Goal: Information Seeking & Learning: Check status

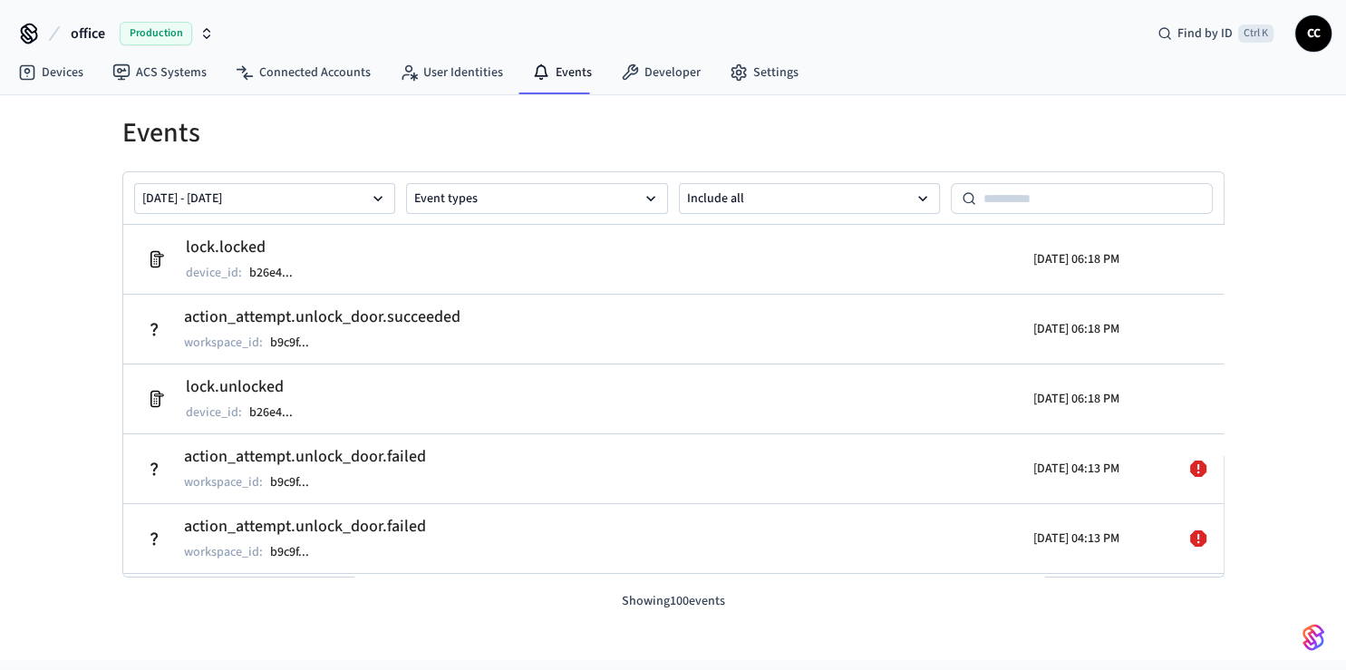
click at [24, 227] on div "Events [DATE] - [DATE] Event types Include all lock.locked device_id : b26e4 ..…" at bounding box center [673, 377] width 1346 height 565
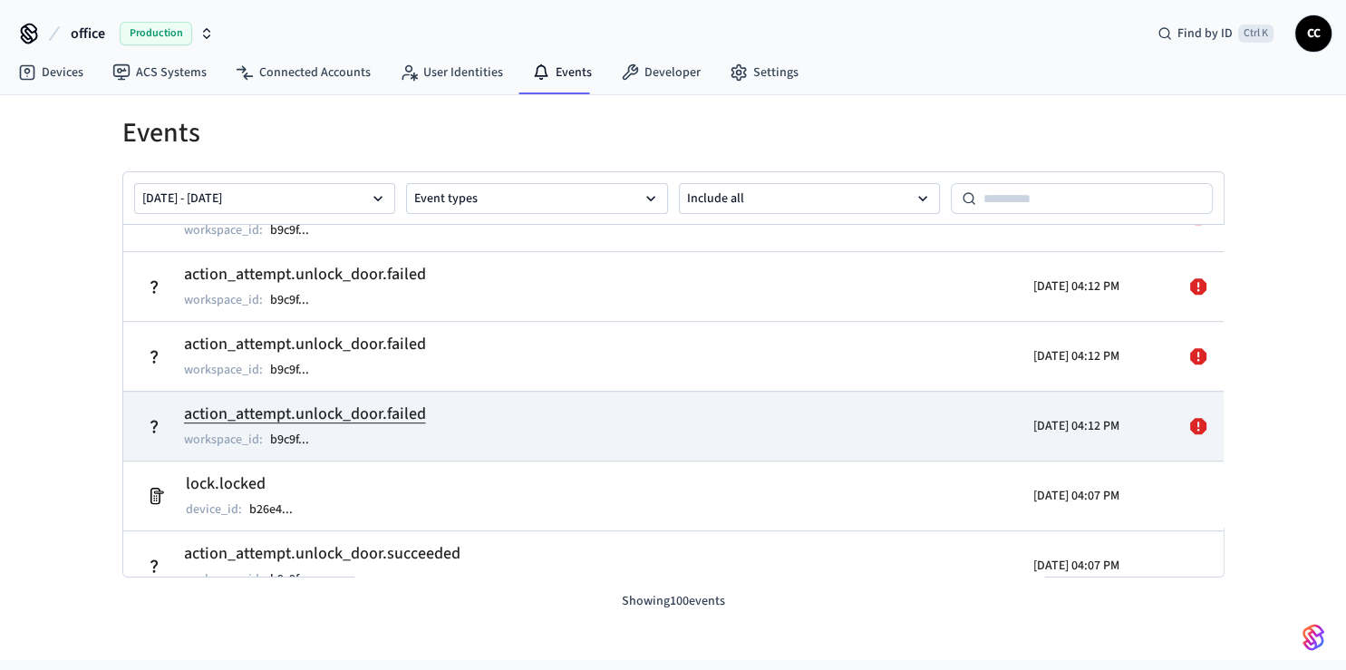
scroll to position [1186, 0]
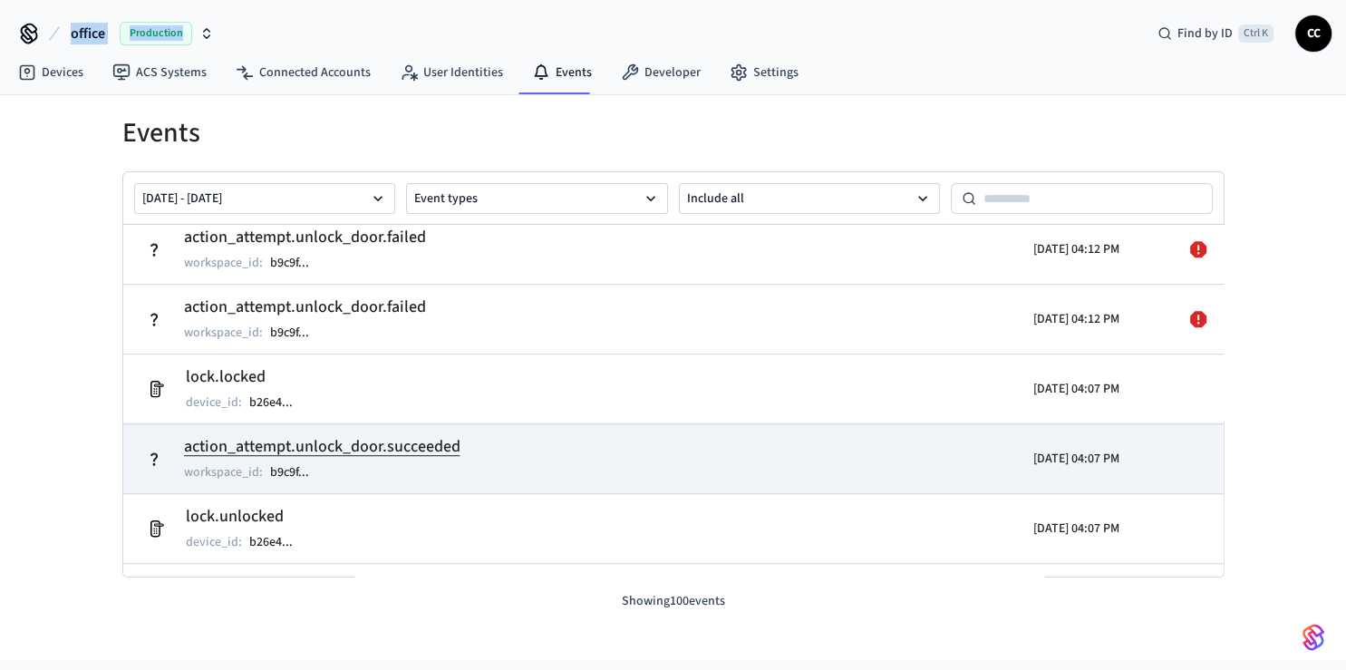
click at [662, 463] on td "action_attempt.unlock_door.succeeded workspace_id : b9c9f ..." at bounding box center [495, 458] width 714 height 51
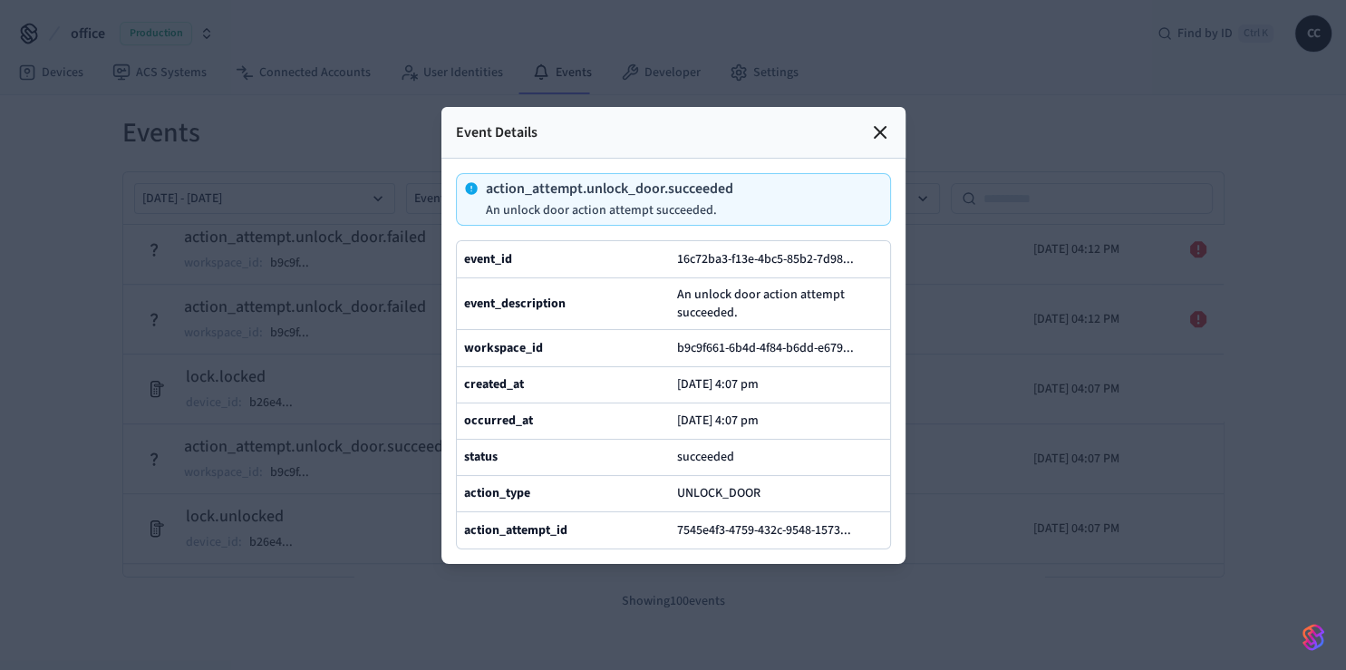
click at [954, 442] on div at bounding box center [673, 335] width 1346 height 670
click at [433, 530] on div at bounding box center [673, 335] width 1346 height 670
click at [877, 121] on icon at bounding box center [880, 132] width 22 height 22
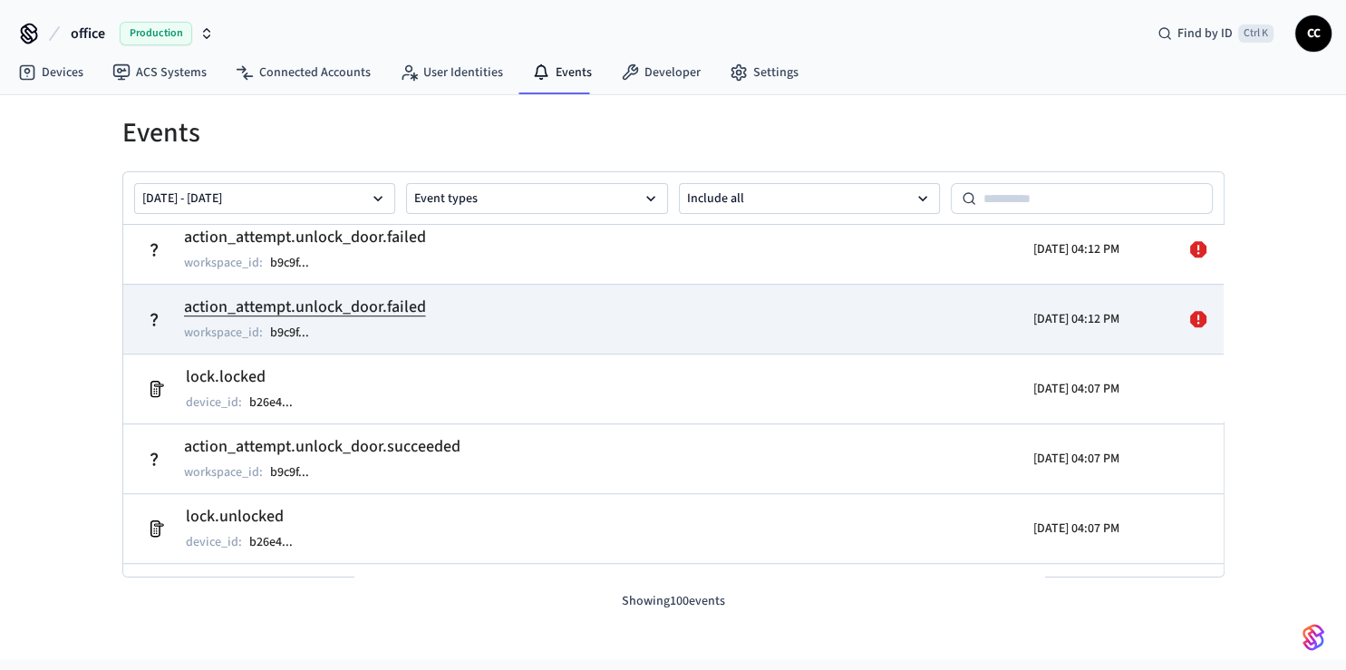
click at [483, 325] on td "action_attempt.unlock_door.failed workspace_id : b9c9f ..." at bounding box center [495, 319] width 714 height 51
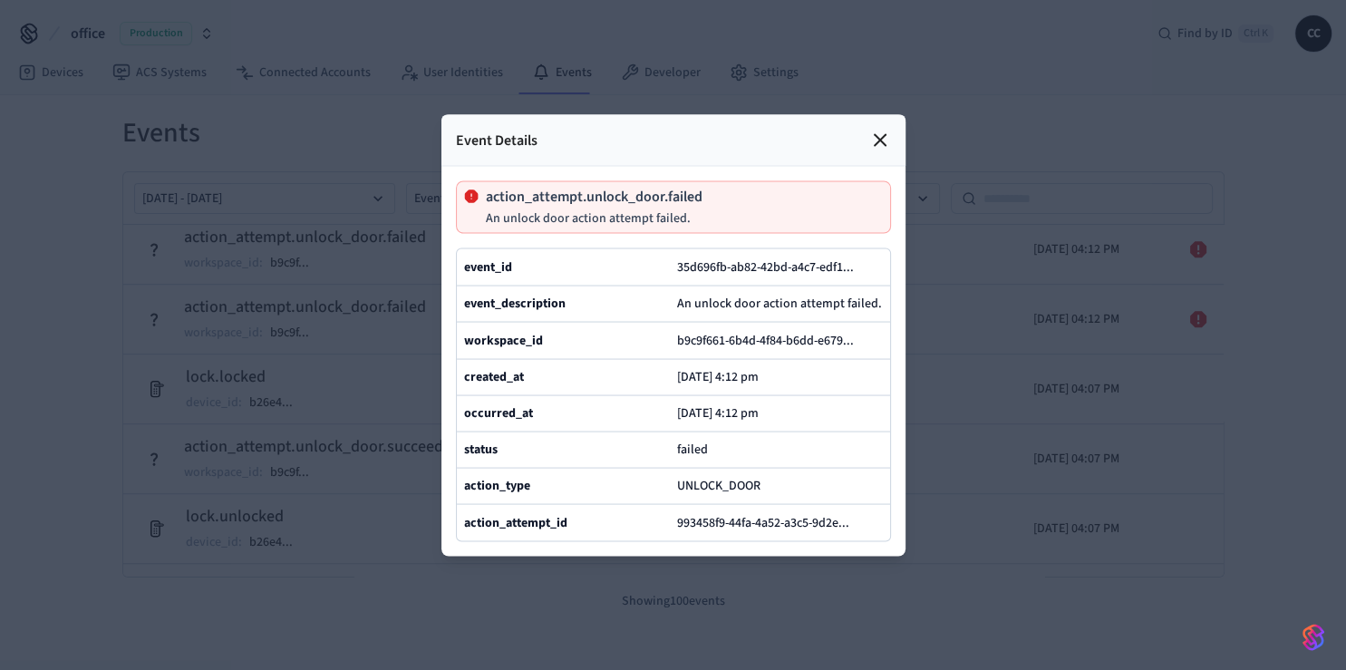
click at [948, 469] on div at bounding box center [673, 335] width 1346 height 670
click at [881, 129] on icon at bounding box center [880, 140] width 22 height 22
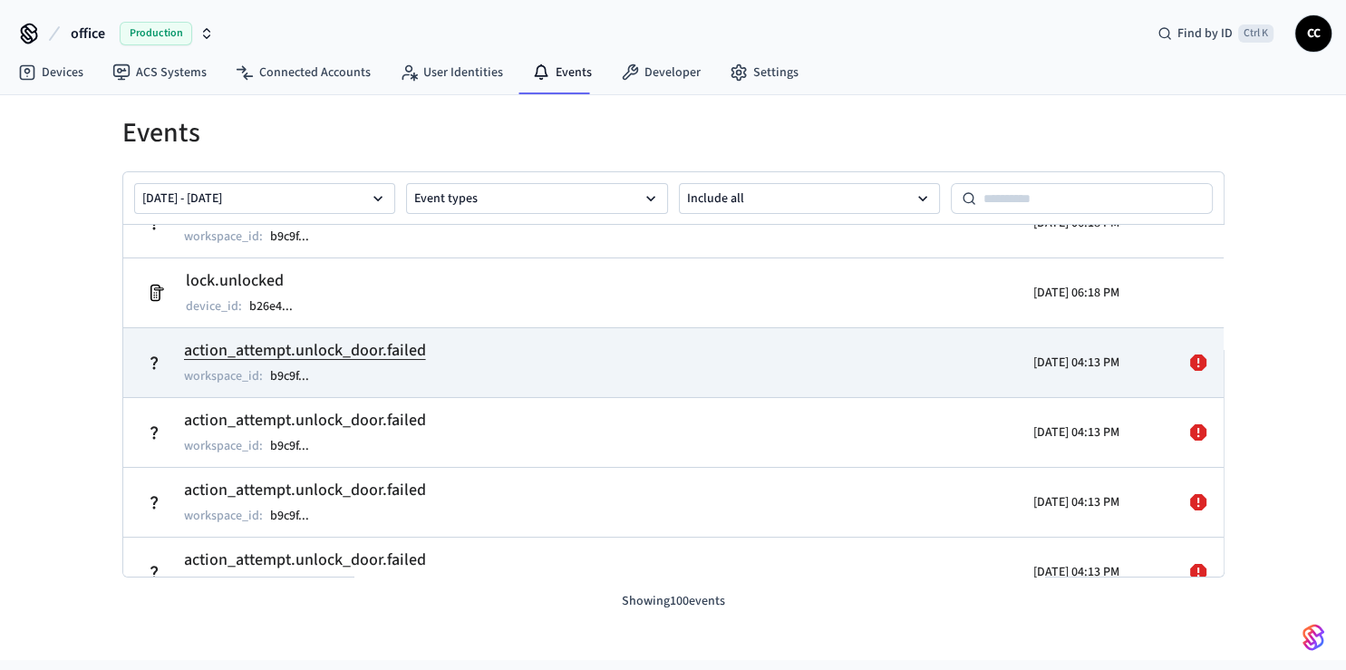
scroll to position [0, 0]
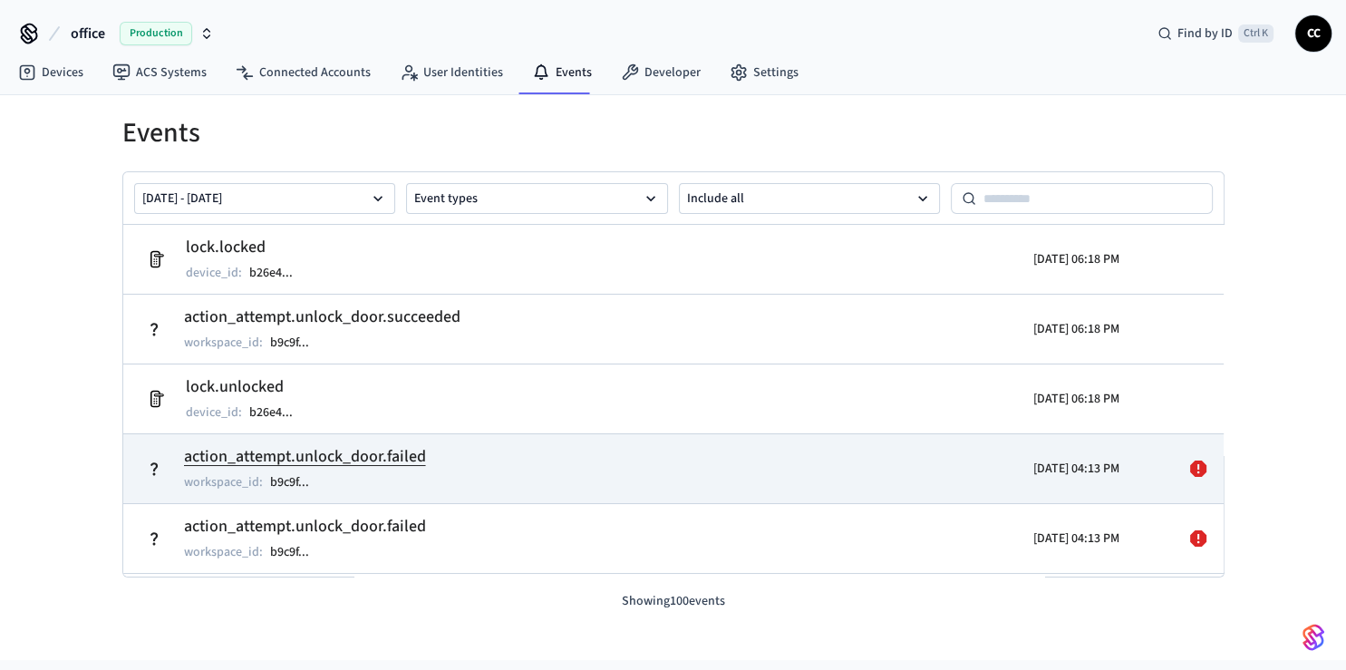
click at [615, 476] on td "action_attempt.unlock_door.failed workspace_id : b9c9f ..." at bounding box center [495, 468] width 714 height 51
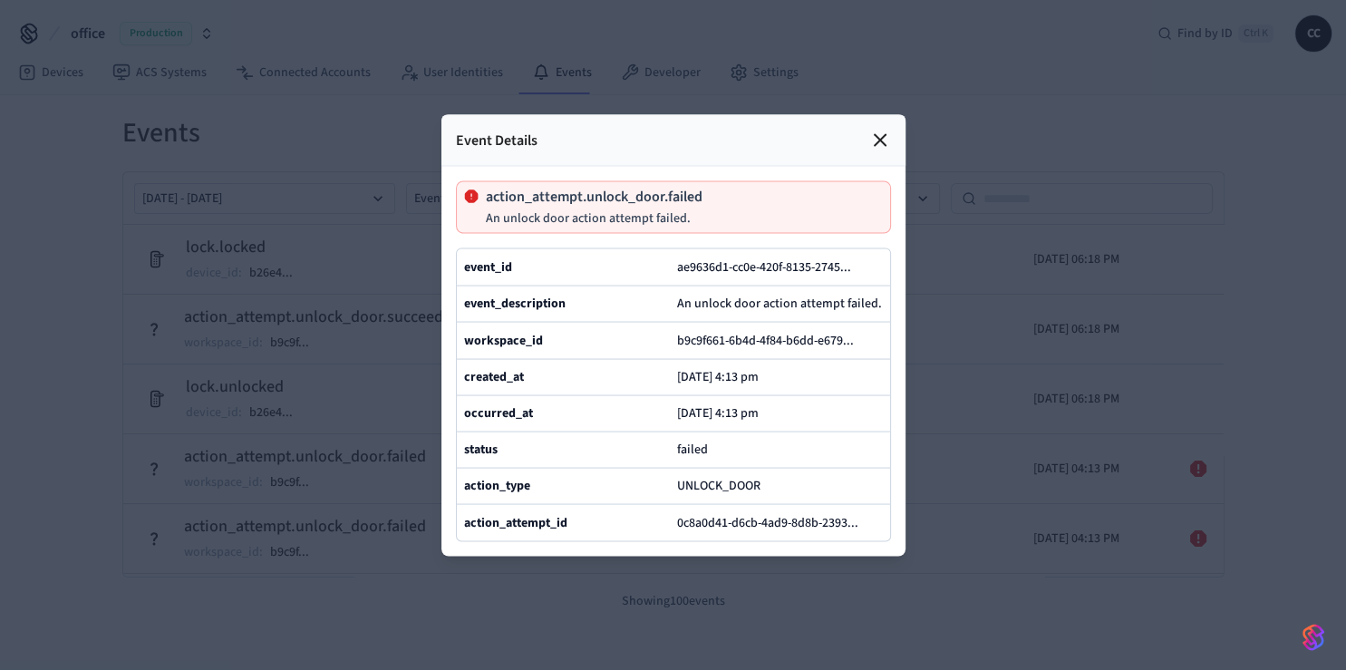
click at [948, 517] on div at bounding box center [673, 335] width 1346 height 670
click at [879, 129] on icon at bounding box center [880, 140] width 22 height 22
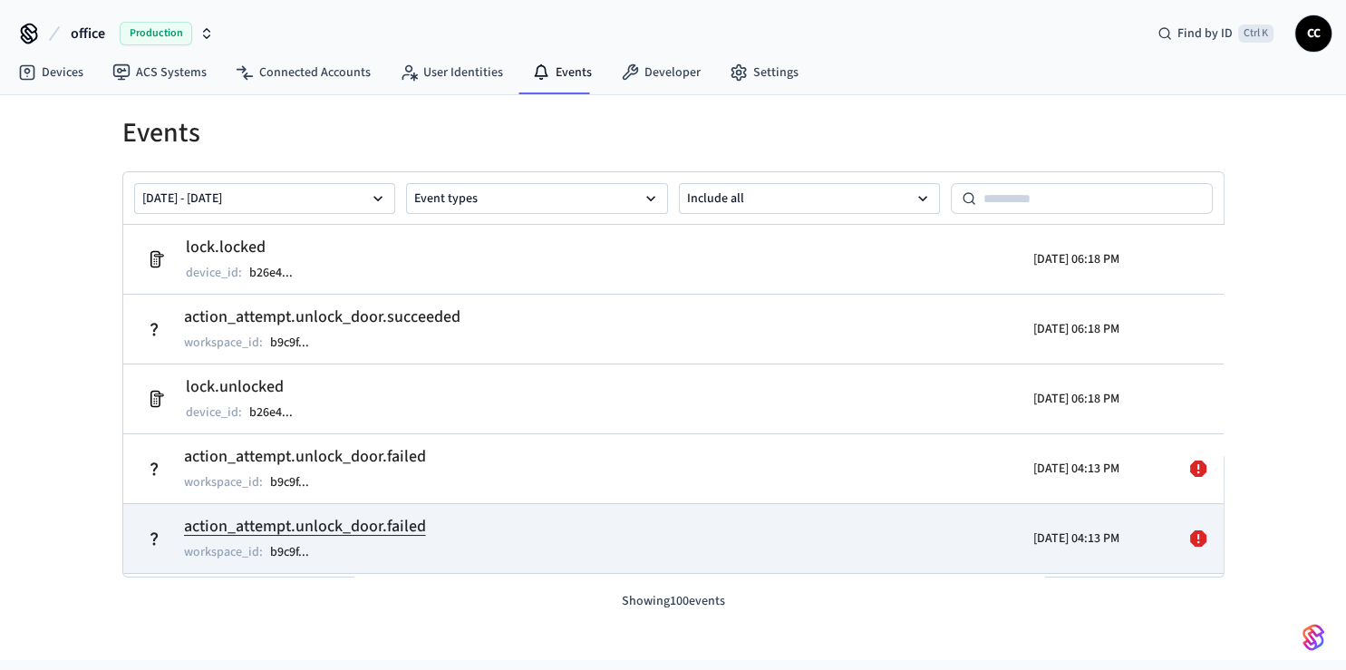
click at [780, 524] on td "action_attempt.unlock_door.failed workspace_id : b9c9f ..." at bounding box center [495, 538] width 714 height 51
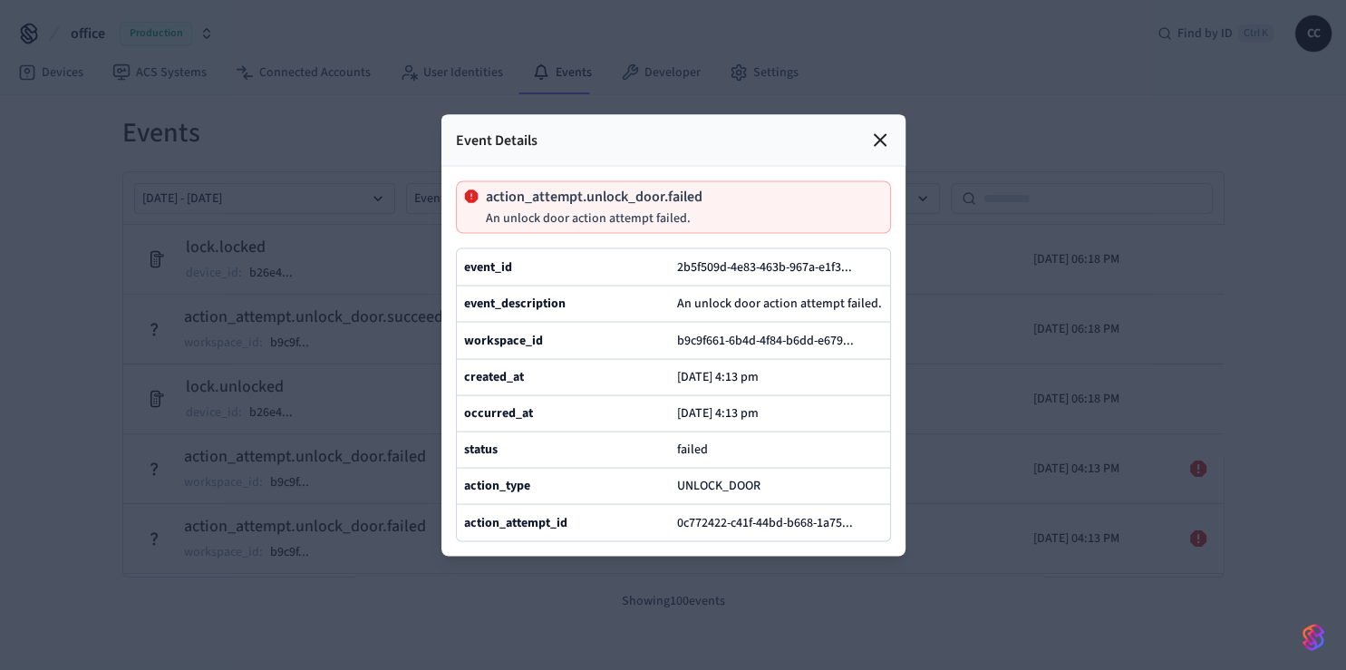
click at [960, 461] on div at bounding box center [673, 335] width 1346 height 670
click at [874, 129] on icon at bounding box center [880, 140] width 22 height 22
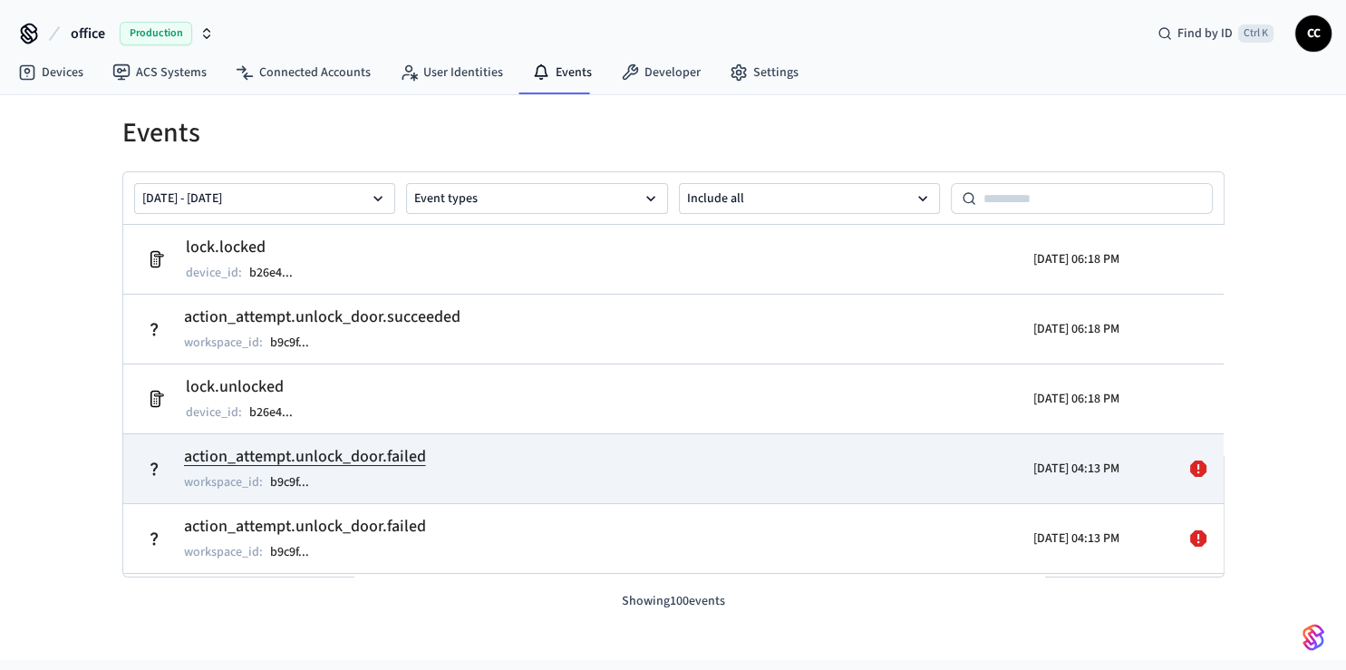
click at [665, 455] on td "action_attempt.unlock_door.failed workspace_id : b9c9f ..." at bounding box center [495, 468] width 714 height 51
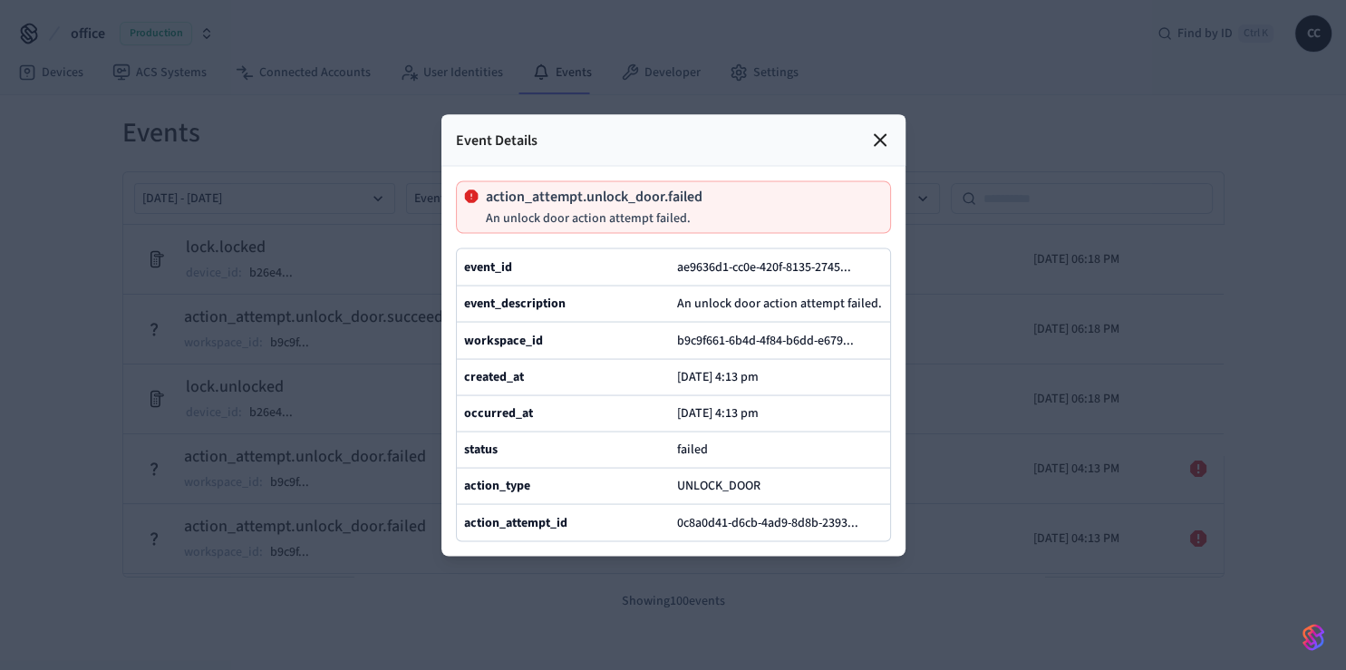
click at [878, 129] on icon at bounding box center [880, 140] width 22 height 22
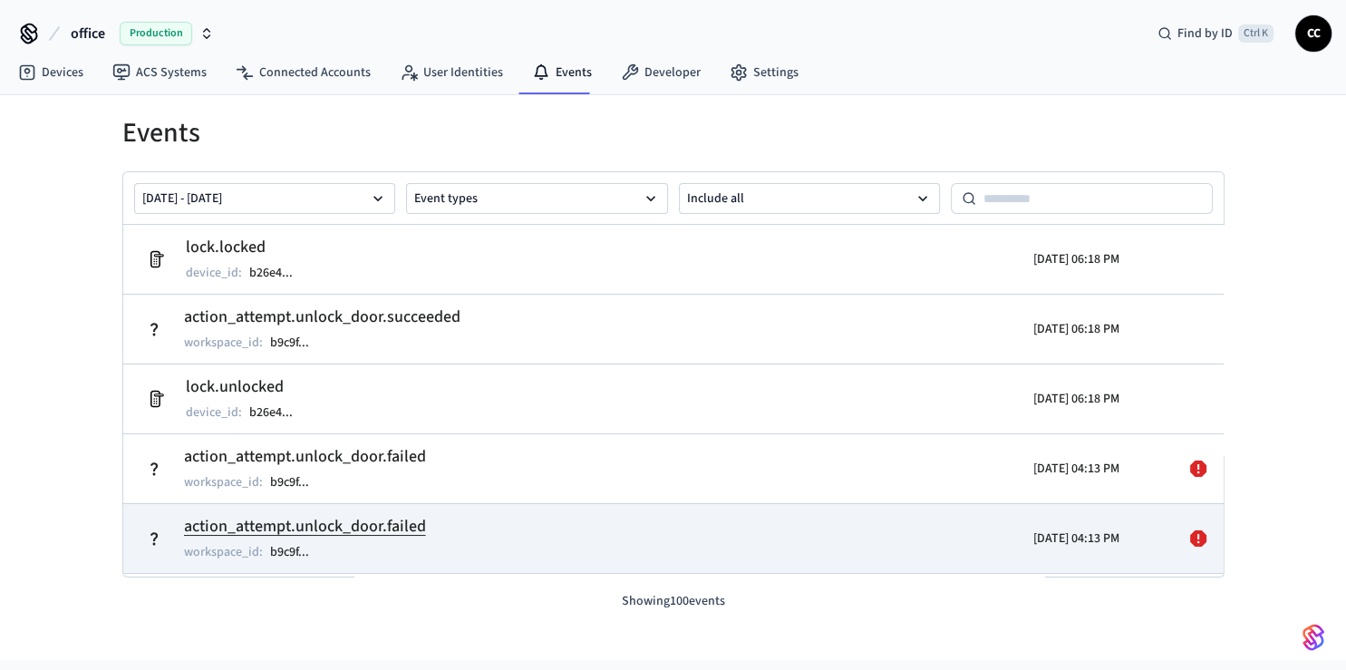
click at [438, 529] on td "action_attempt.unlock_door.failed workspace_id : b9c9f ..." at bounding box center [495, 538] width 714 height 51
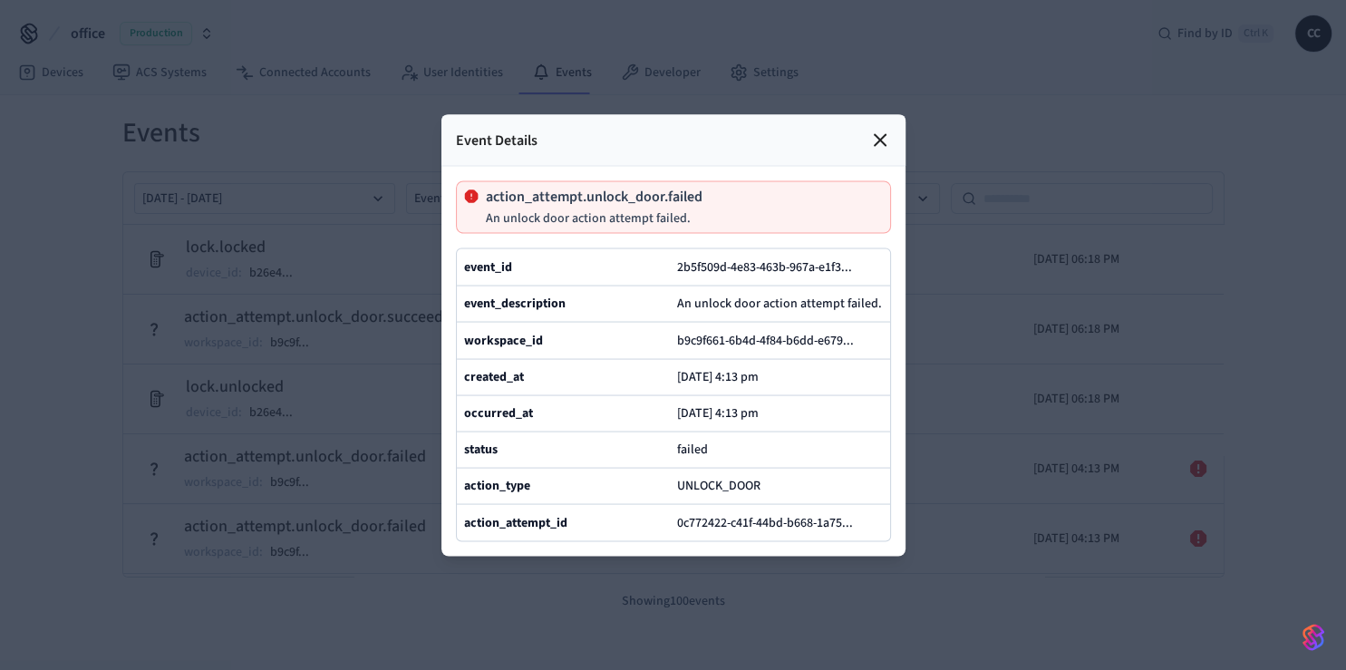
click at [401, 480] on div at bounding box center [673, 335] width 1346 height 670
click at [886, 129] on icon at bounding box center [880, 140] width 22 height 22
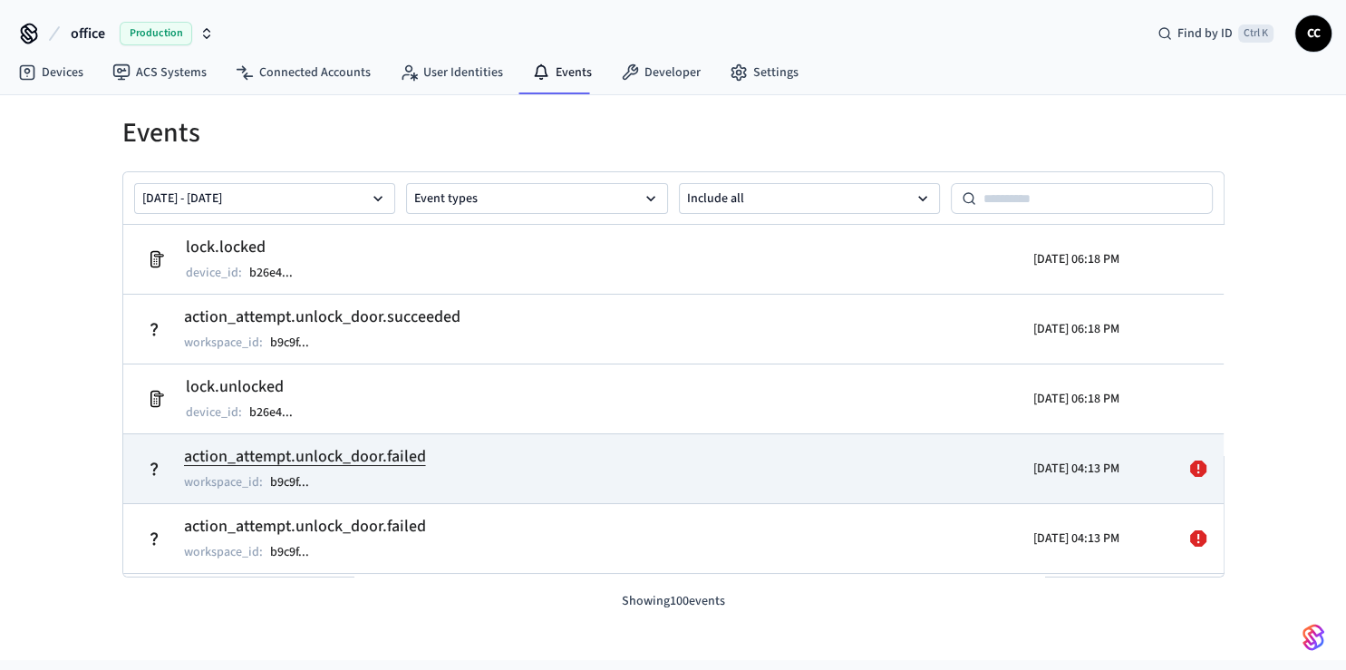
click at [545, 477] on td "action_attempt.unlock_door.failed workspace_id : b9c9f ..." at bounding box center [495, 468] width 714 height 51
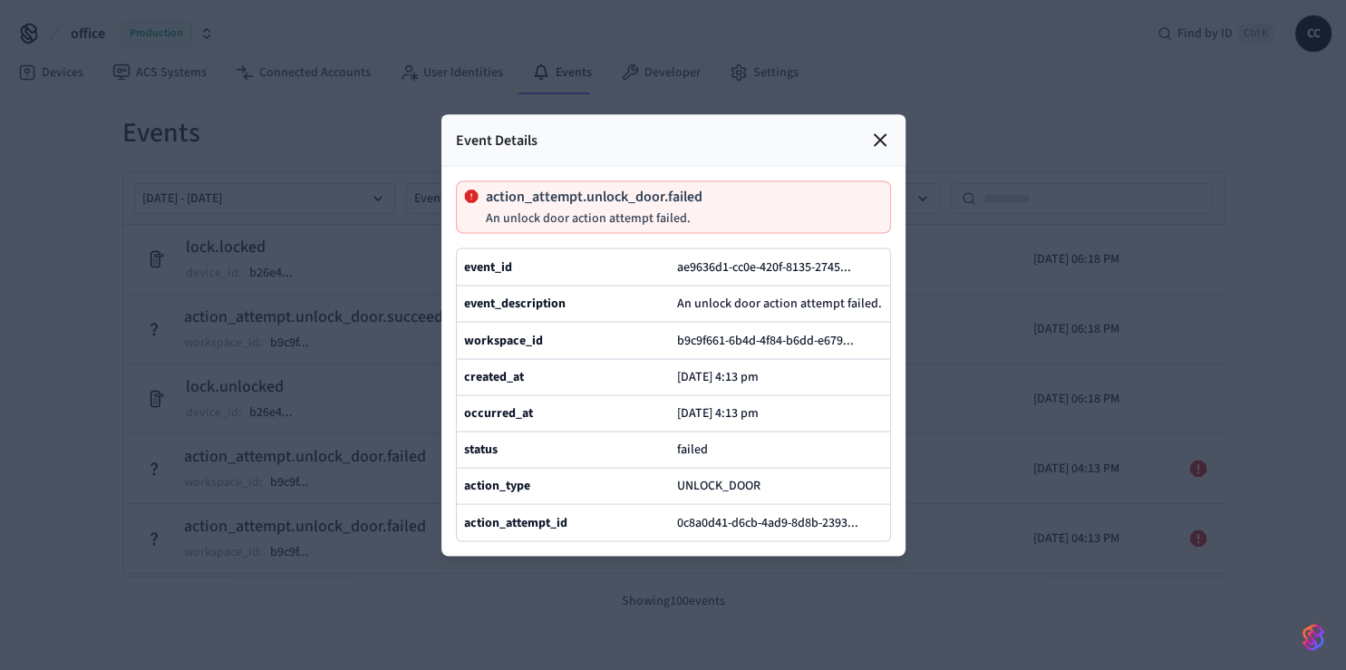
click at [945, 422] on div at bounding box center [673, 335] width 1346 height 670
click at [887, 129] on icon at bounding box center [880, 140] width 22 height 22
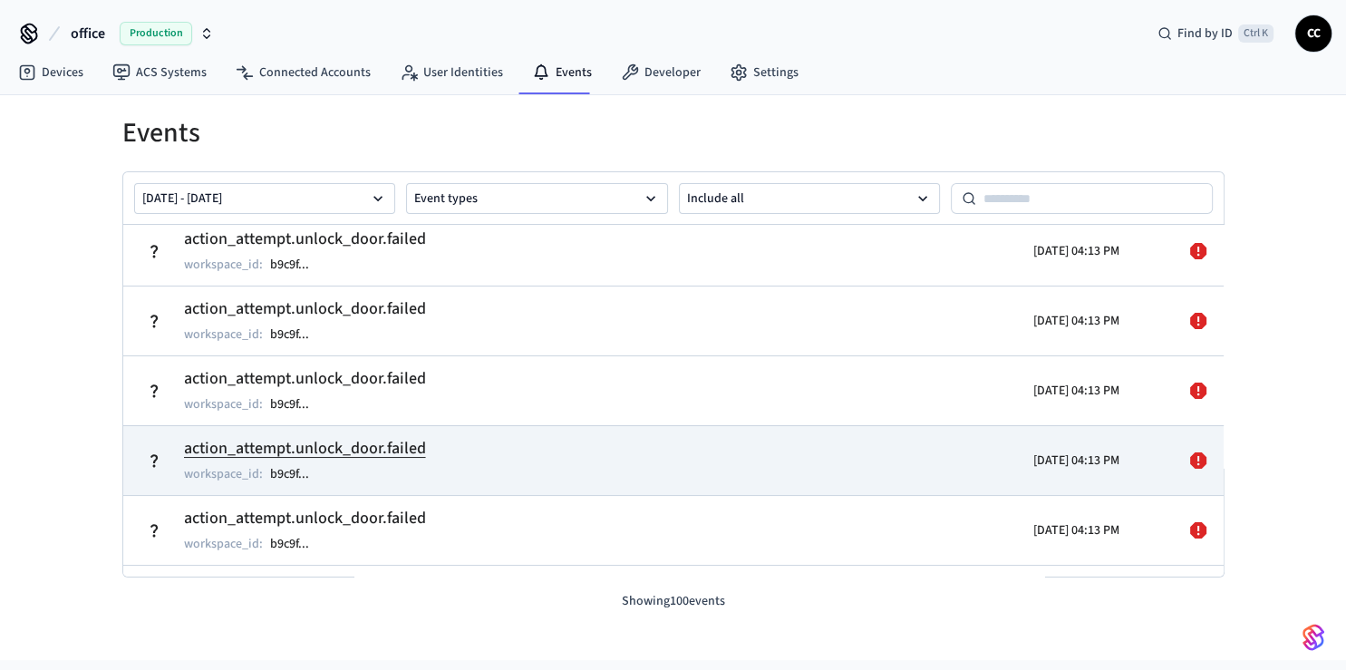
scroll to position [326, 0]
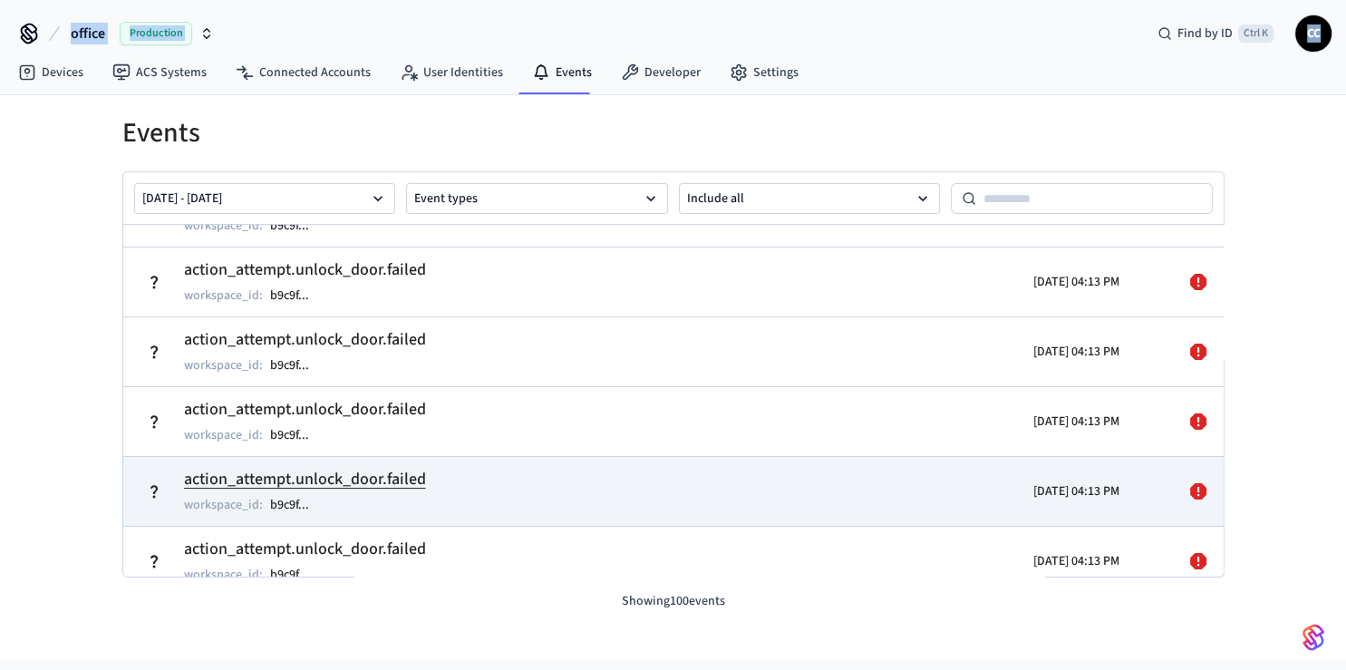
click at [684, 479] on td "action_attempt.unlock_door.failed workspace_id : b9c9f ..." at bounding box center [495, 491] width 714 height 51
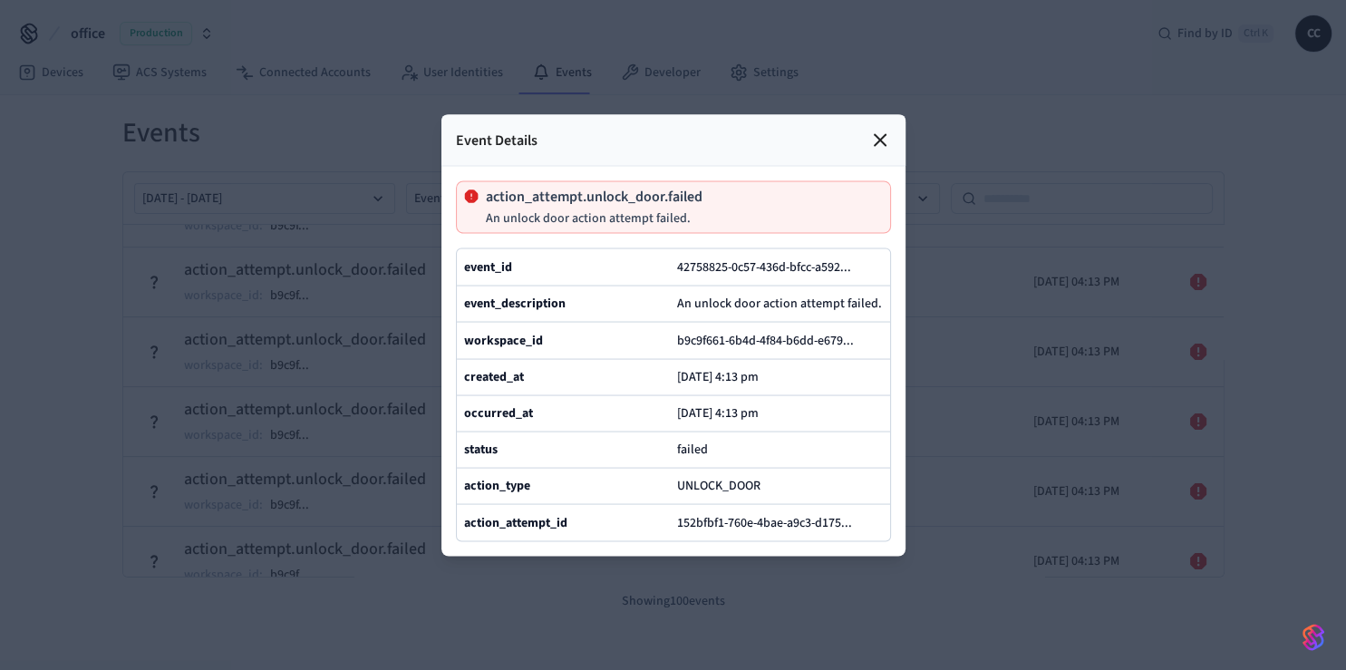
click at [942, 246] on div at bounding box center [673, 335] width 1346 height 670
click at [887, 129] on icon at bounding box center [880, 140] width 22 height 22
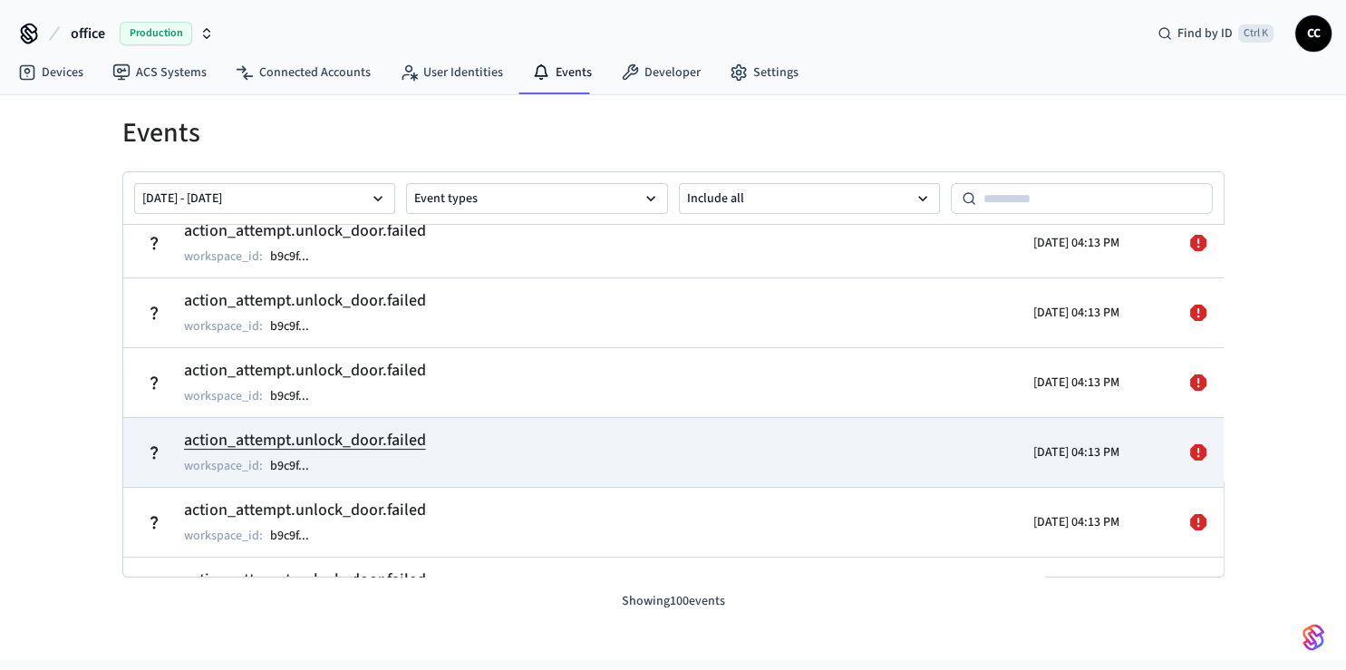
scroll to position [110, 0]
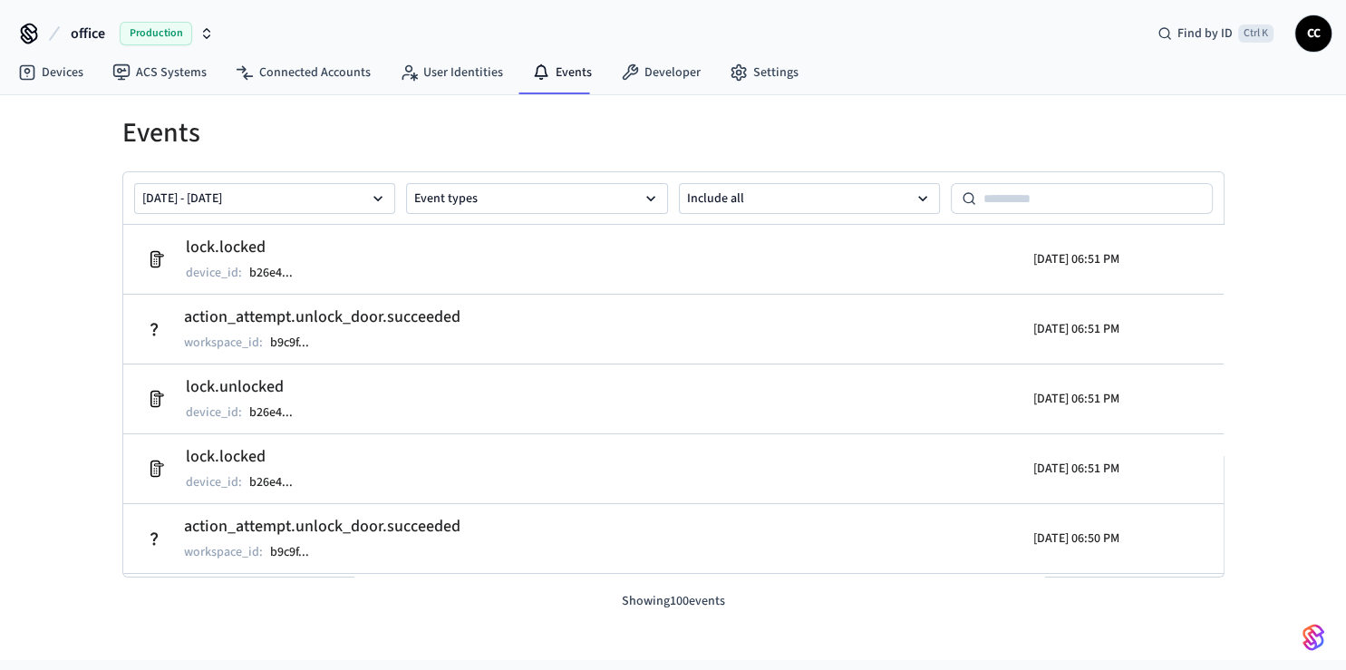
click at [34, 287] on div "Events Sep 20 2025 - Sep 27 2025 Event types Include all lock.locked device_id …" at bounding box center [673, 377] width 1346 height 565
click at [699, 124] on h1 "Events" at bounding box center [673, 133] width 1102 height 33
